Goal: Transaction & Acquisition: Book appointment/travel/reservation

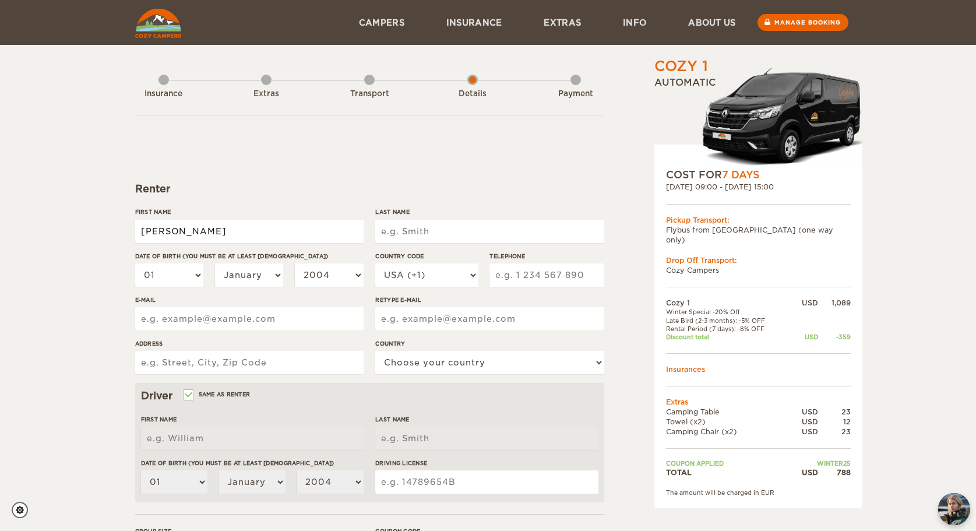
type input "[PERSON_NAME]"
type input "Fisher"
select select "15"
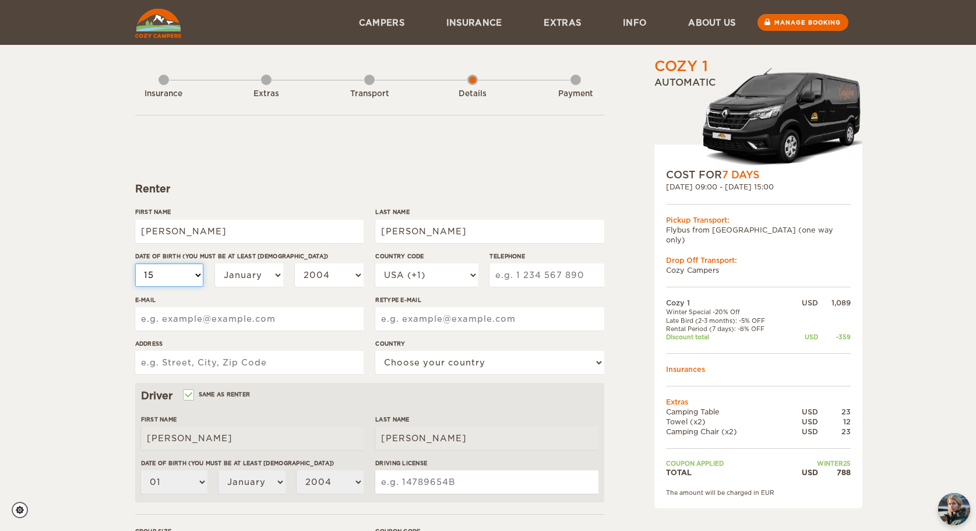
select select "15"
click at [240, 287] on div "01 02 03 04 05 06 07 08 09 10 11 12 13 14 15 16 17 18 19 20 21 22 23 24 25 26 2…" at bounding box center [249, 279] width 228 height 32
select select "11"
select select "1994"
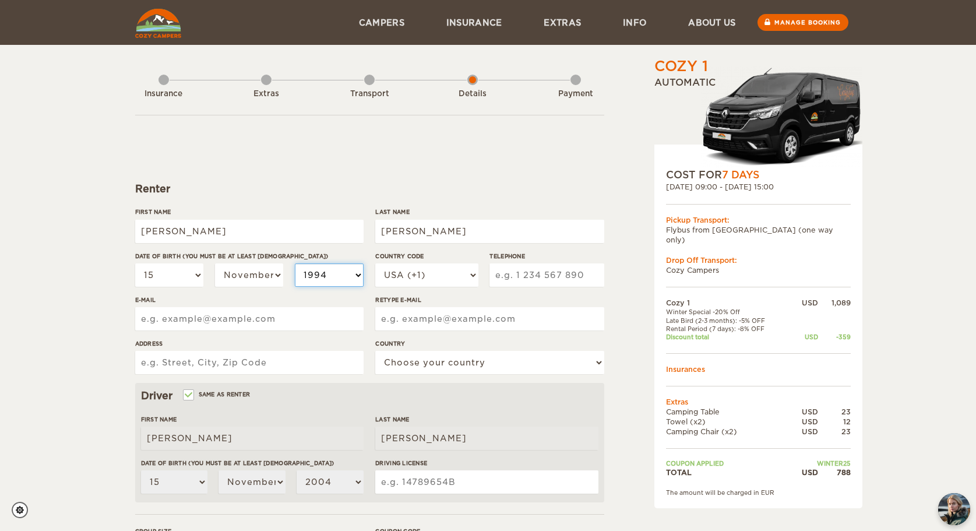
select select "1994"
click at [58, 321] on div "Cozy 1 Expand Collapse Total 788 USD Automatic COST FOR 7 Days 16. Nov 2025 09:…" at bounding box center [488, 378] width 976 height 757
click at [591, 274] on input "7035543695" at bounding box center [546, 274] width 114 height 23
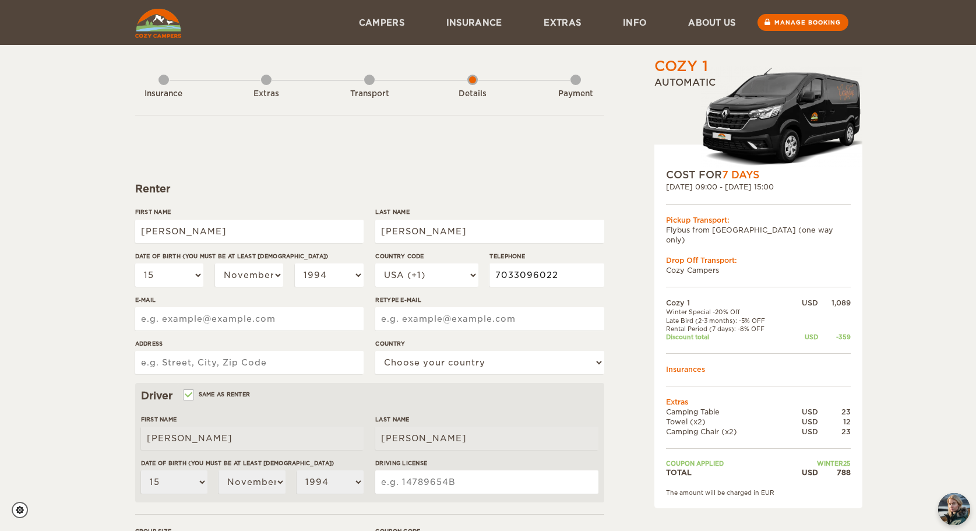
type input "7033096022"
click at [201, 308] on input "E-mail" at bounding box center [249, 318] width 228 height 23
type input "fisher_em@outlook.com"
type input "220 Bimini Dr"
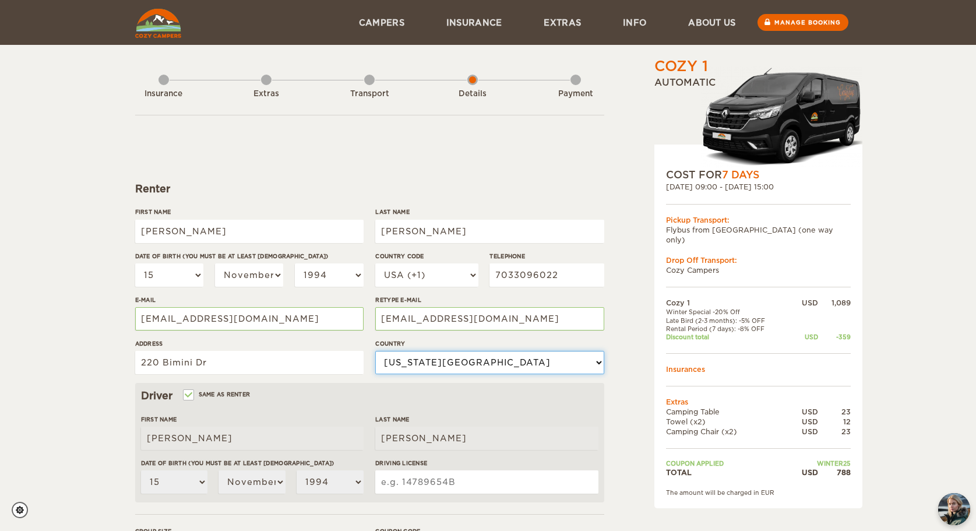
select select "222"
click at [75, 391] on div "Cozy 1 Expand Collapse Total 788 USD Automatic COST FOR 7 Days 16. Nov 2025 09:…" at bounding box center [488, 378] width 976 height 757
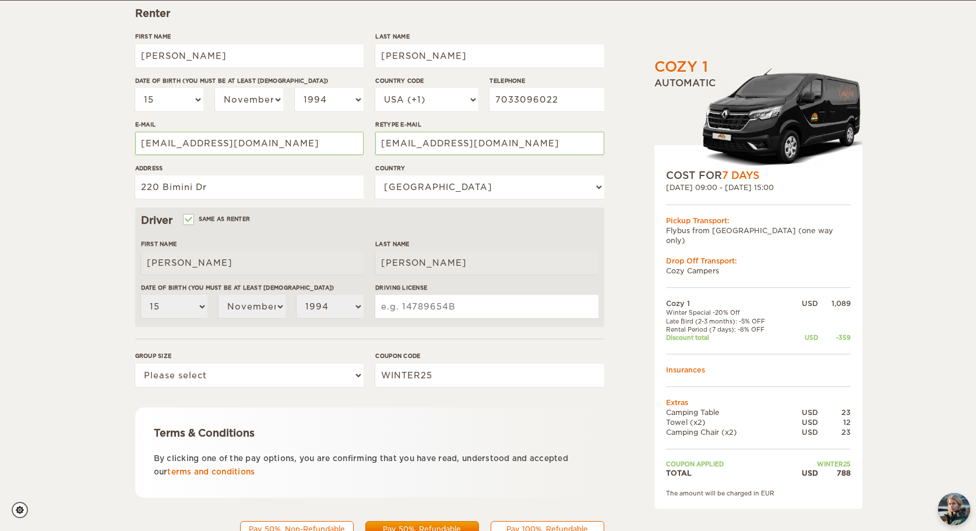
scroll to position [176, 0]
click at [450, 296] on input "Driving License" at bounding box center [486, 305] width 223 height 23
type input "000049662621"
click at [298, 387] on div "Group size Please select 1 2" at bounding box center [249, 373] width 228 height 44
select select "2"
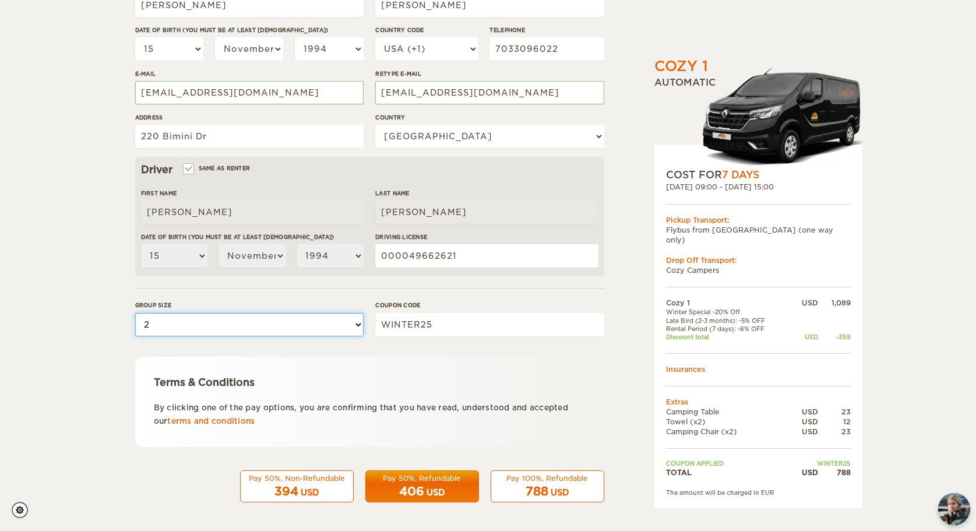
scroll to position [225, 0]
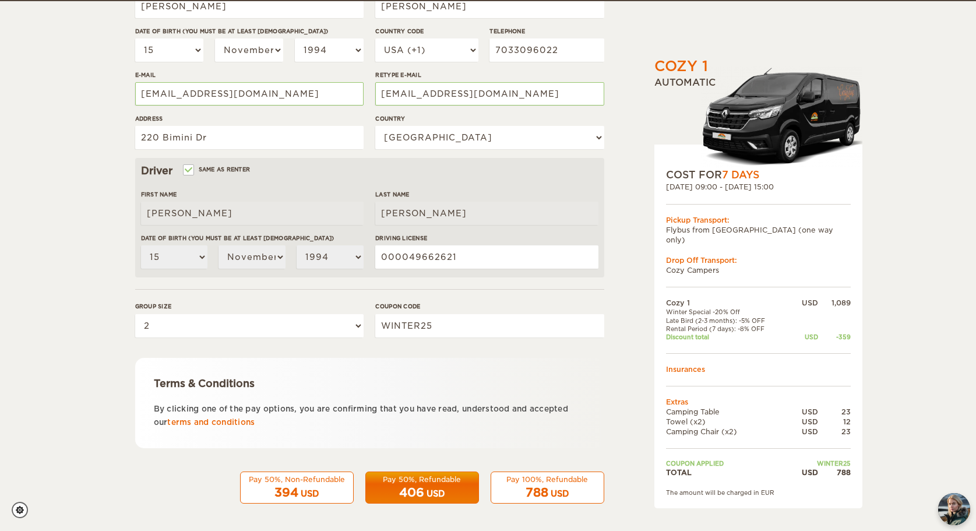
click at [584, 488] on div "788 USD" at bounding box center [547, 492] width 98 height 17
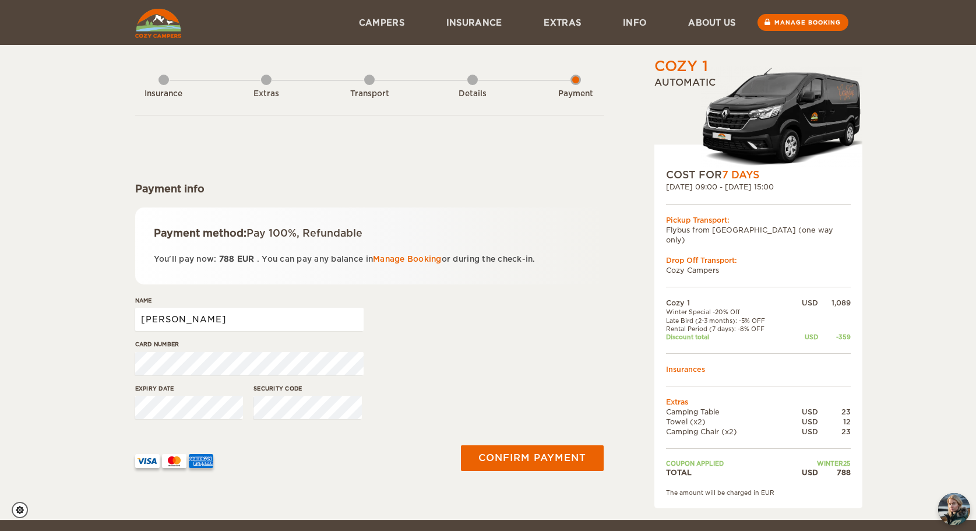
click at [336, 308] on input "[PERSON_NAME]" at bounding box center [249, 319] width 228 height 23
click at [337, 310] on input "[PERSON_NAME]" at bounding box center [249, 319] width 228 height 23
click at [324, 312] on input "[PERSON_NAME]" at bounding box center [249, 319] width 228 height 23
type input "[PERSON_NAME]"
click at [529, 453] on button "Confirm payment" at bounding box center [532, 457] width 147 height 26
